Goal: Task Accomplishment & Management: Manage account settings

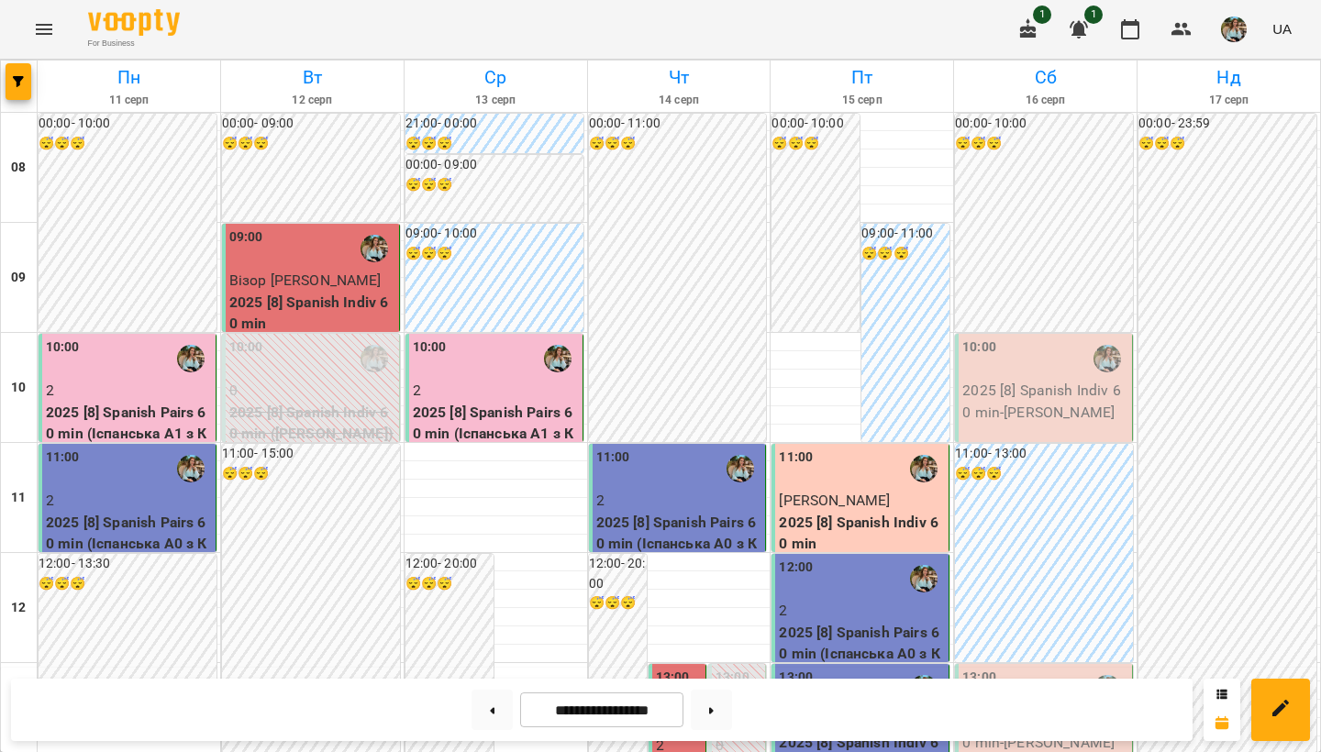
click at [1061, 372] on div "10:00" at bounding box center [1045, 359] width 166 height 42
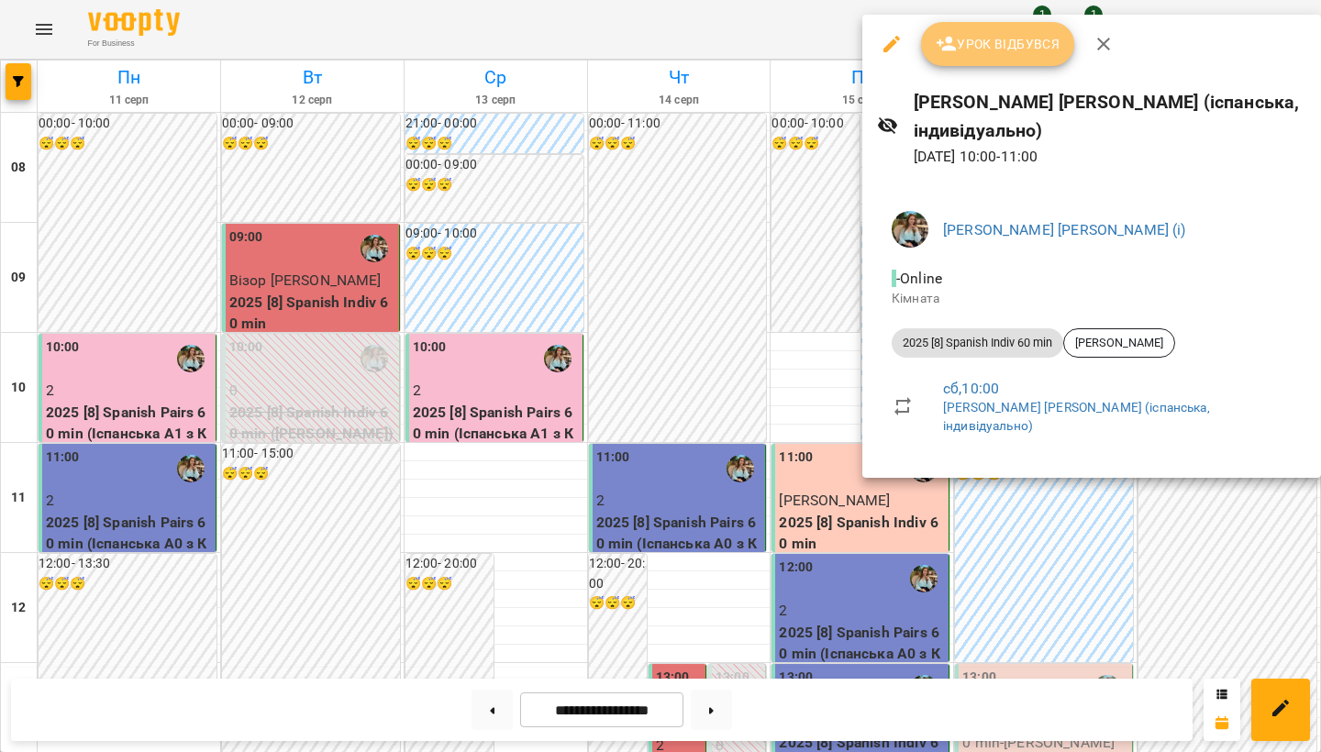
click at [971, 47] on span "Урок відбувся" at bounding box center [998, 44] width 125 height 22
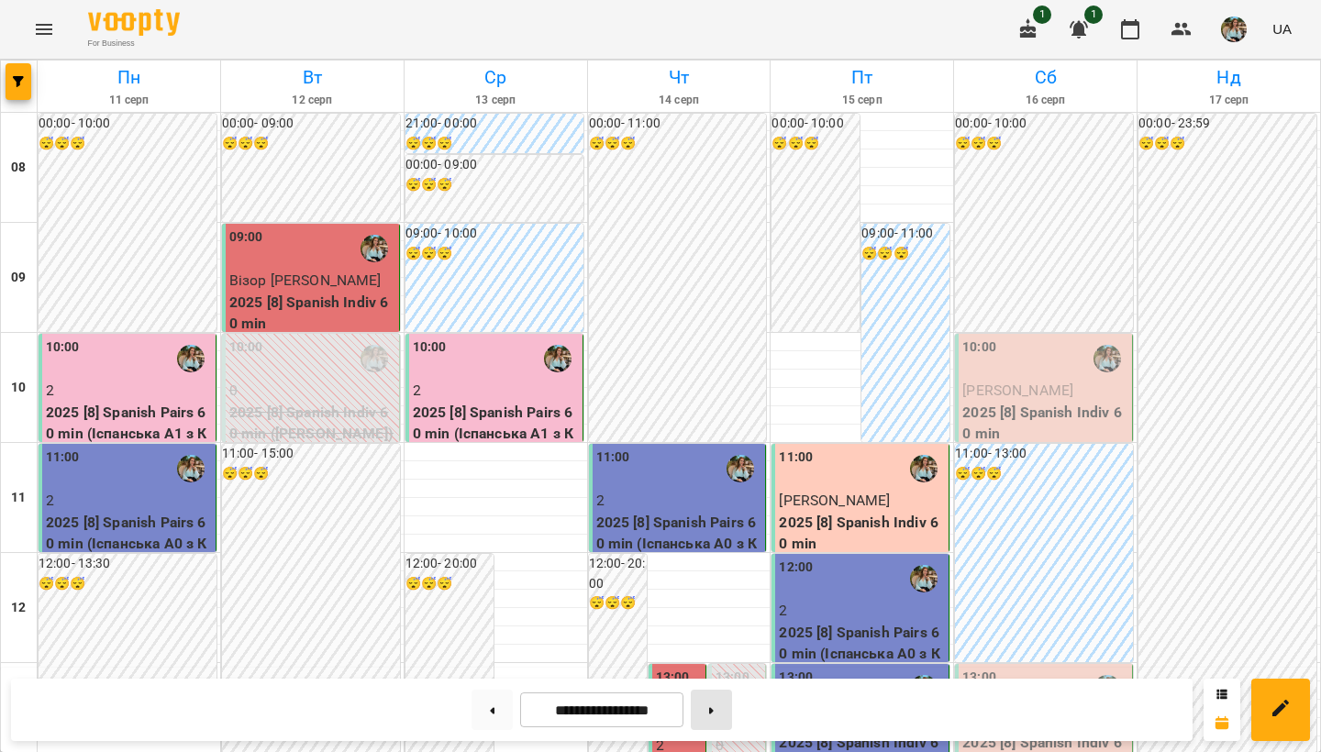
scroll to position [1093, 0]
click at [714, 627] on icon at bounding box center [711, 710] width 5 height 7
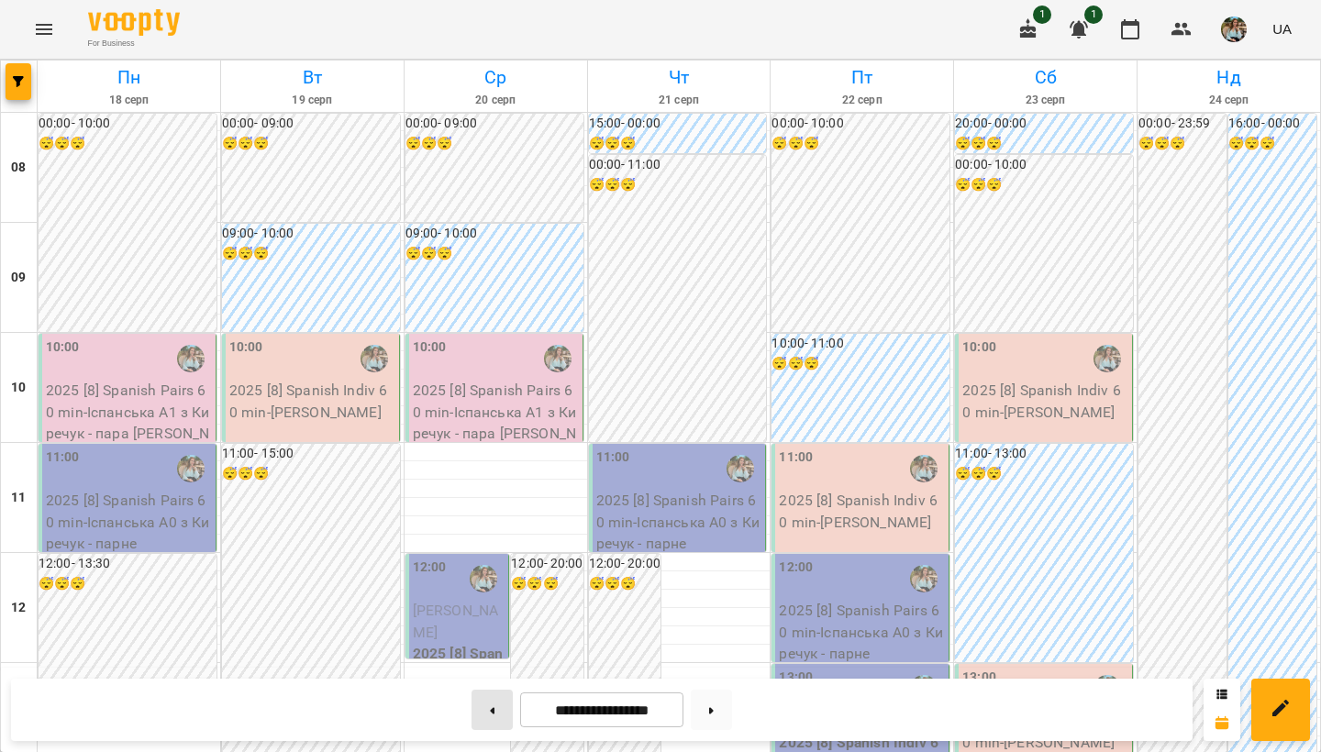
click at [484, 627] on button at bounding box center [492, 710] width 41 height 40
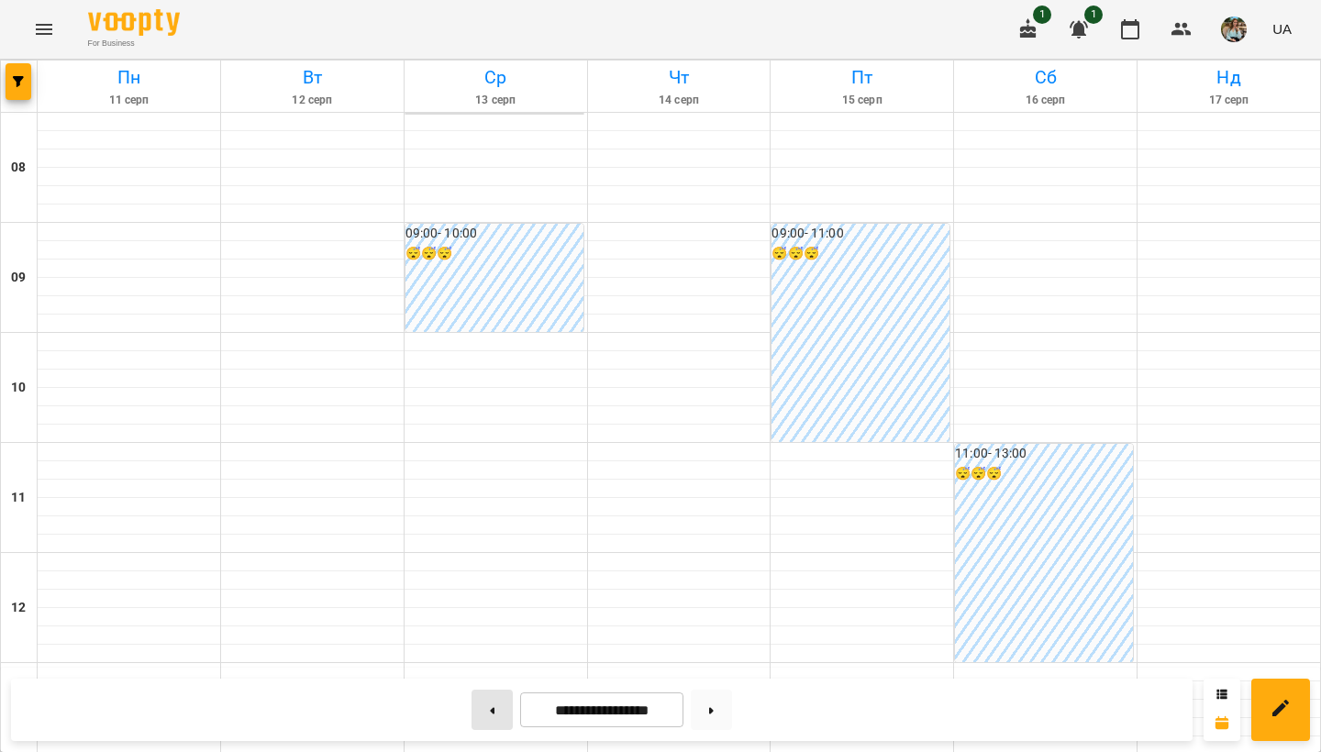
type input "**********"
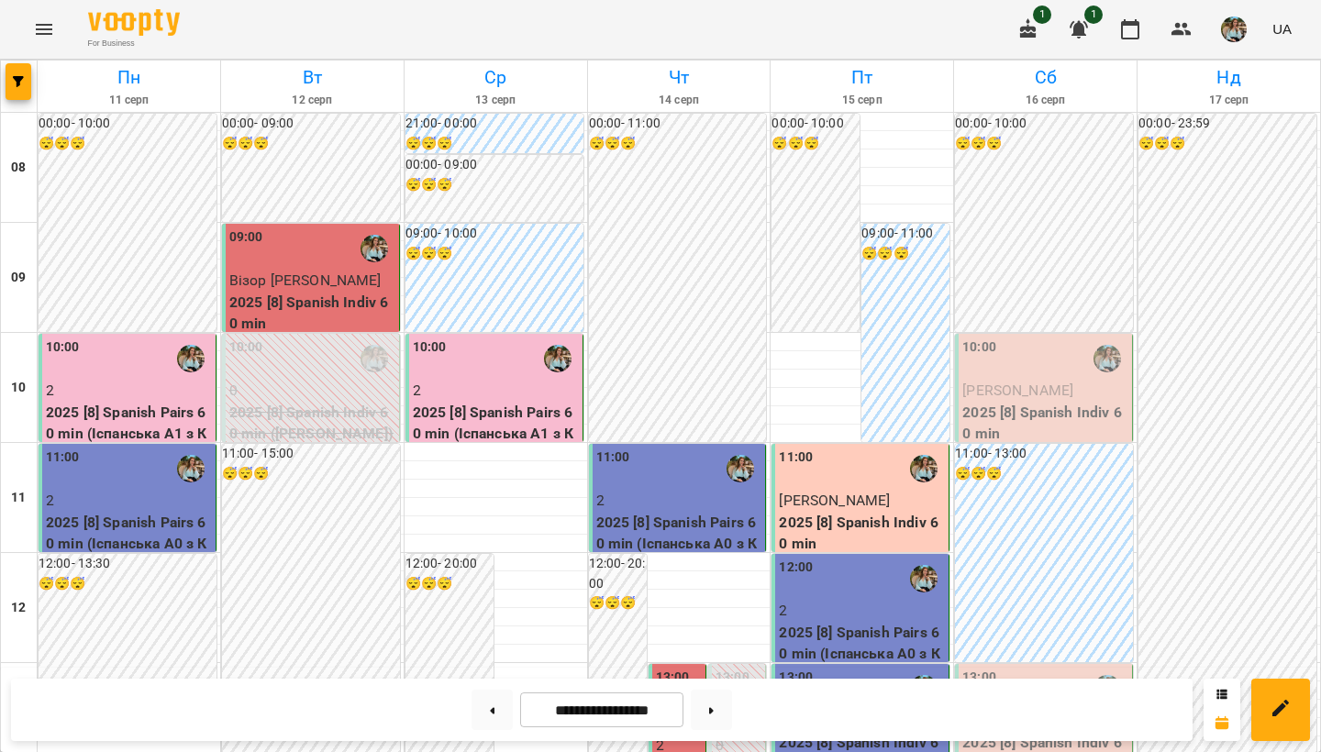
scroll to position [29, 0]
click at [1031, 338] on div "10:00" at bounding box center [1045, 359] width 166 height 42
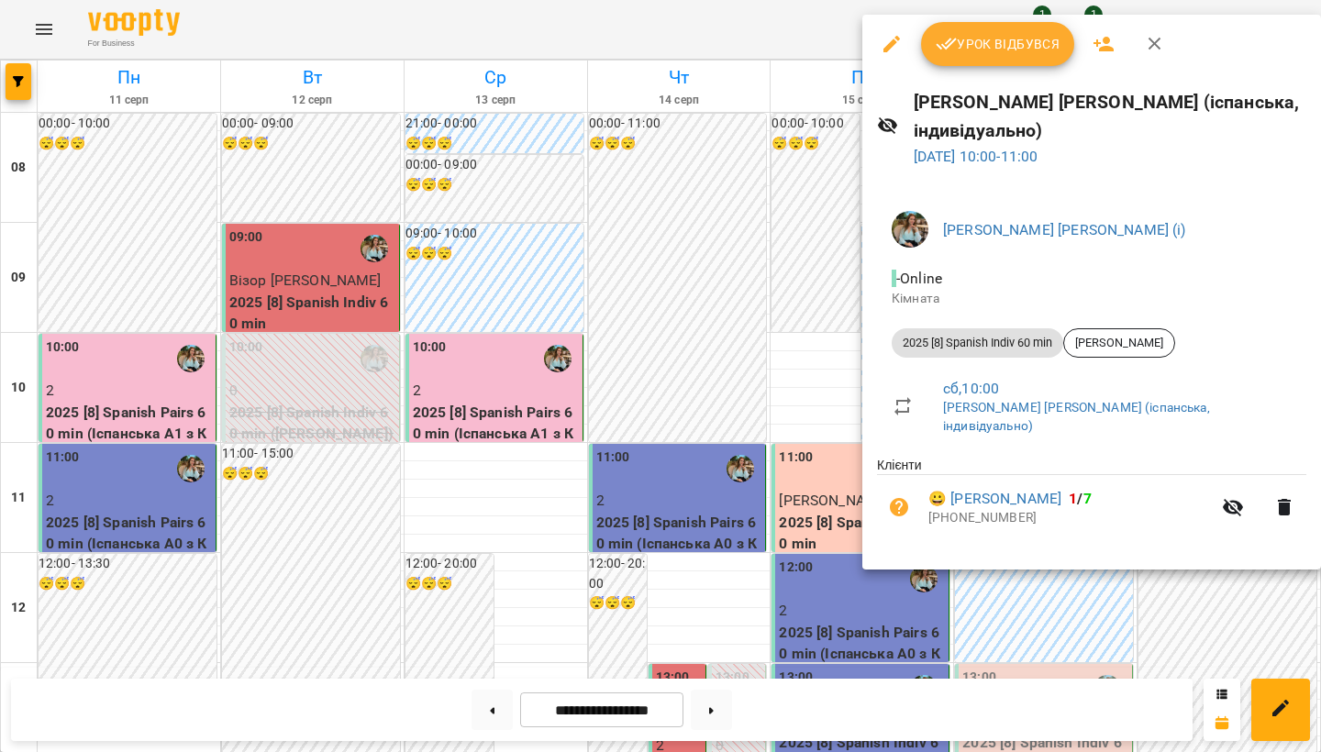
drag, startPoint x: 957, startPoint y: 53, endPoint x: 752, endPoint y: 258, distance: 289.3
click at [752, 258] on div "Урок відбувся [PERSON_NAME] [PERSON_NAME] (іспанська, індивідуально) [DATE] 10:…" at bounding box center [660, 376] width 1321 height 752
click at [763, 259] on div at bounding box center [660, 376] width 1321 height 752
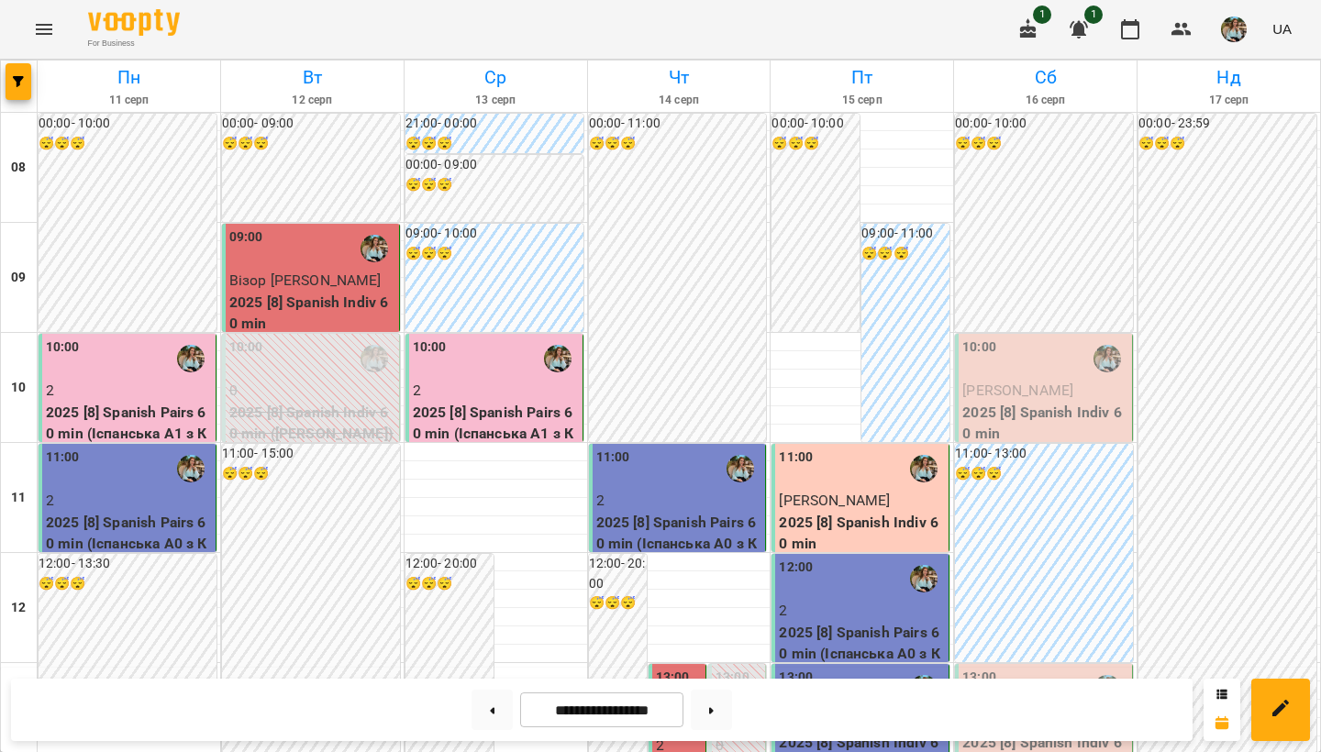
click at [1027, 382] on span "[PERSON_NAME]" at bounding box center [1017, 390] width 111 height 17
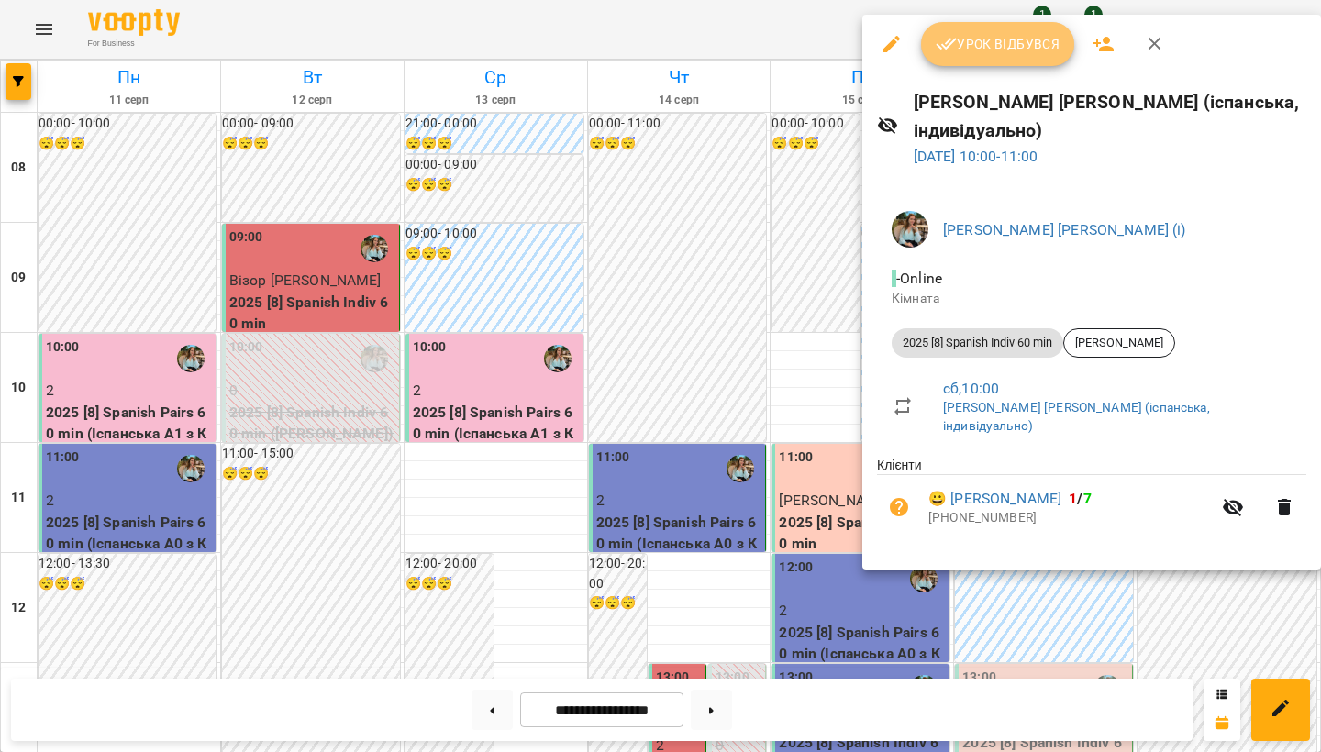
click at [955, 48] on icon "button" at bounding box center [947, 44] width 22 height 22
